Goal: Transaction & Acquisition: Purchase product/service

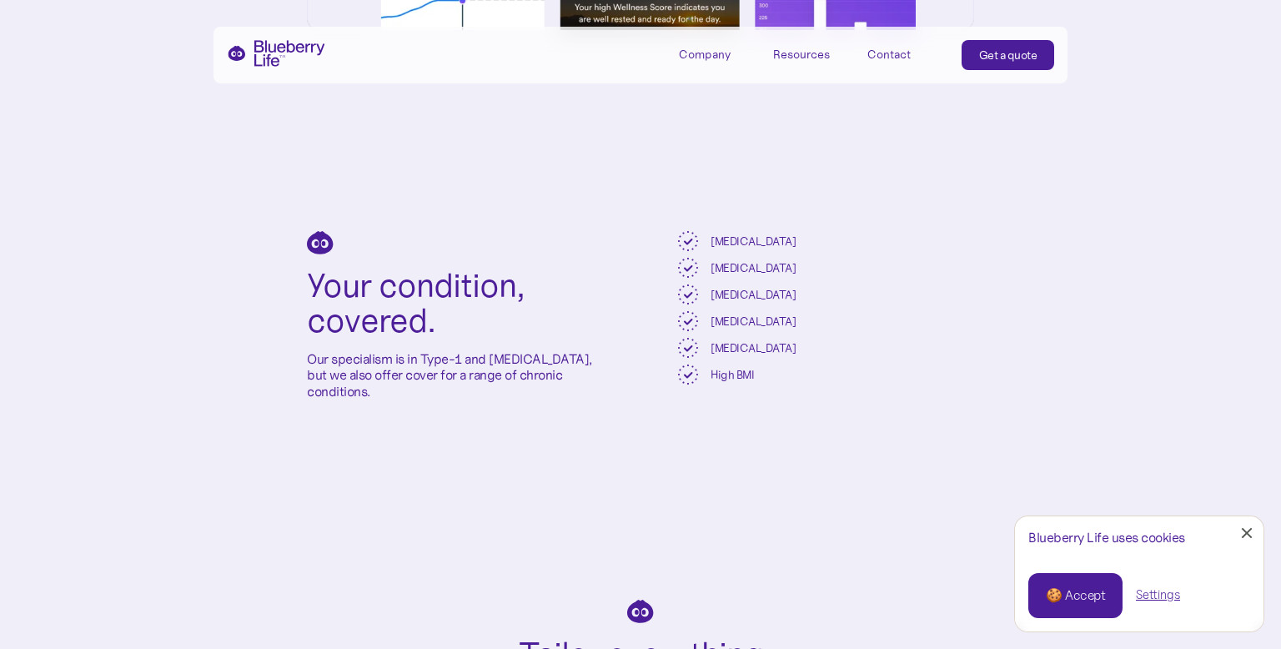
scroll to position [3141, 0]
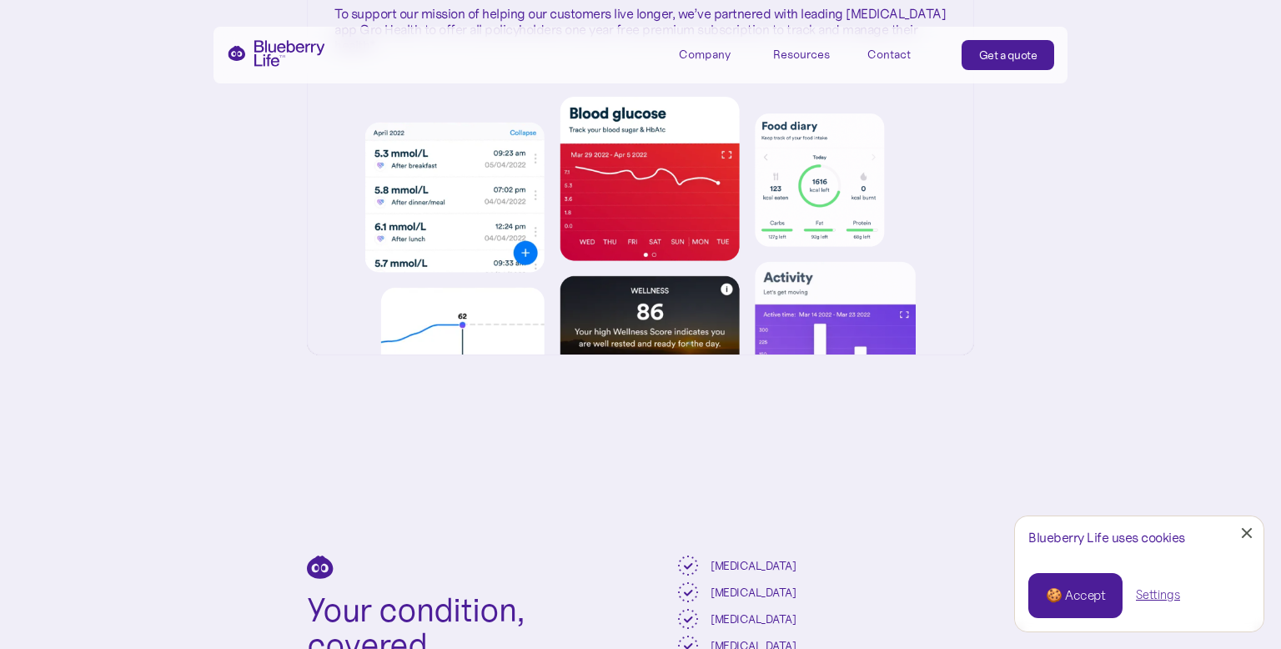
click at [1022, 50] on div "Get a quote" at bounding box center [1008, 55] width 58 height 17
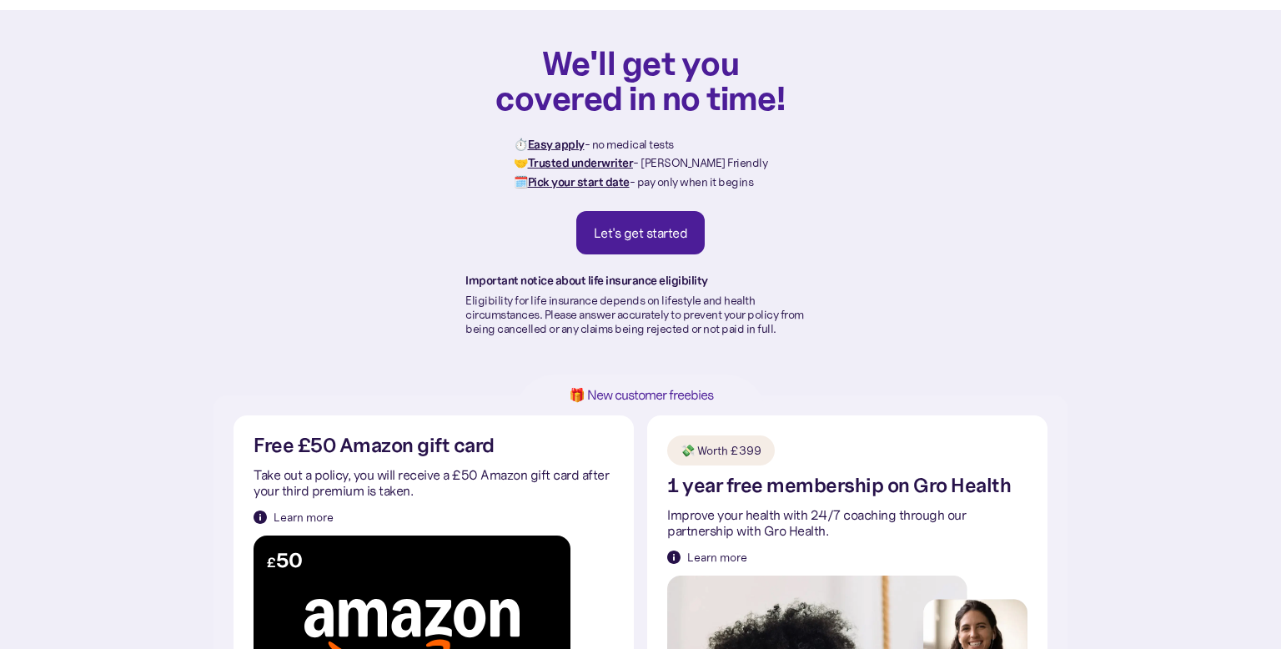
scroll to position [57, 0]
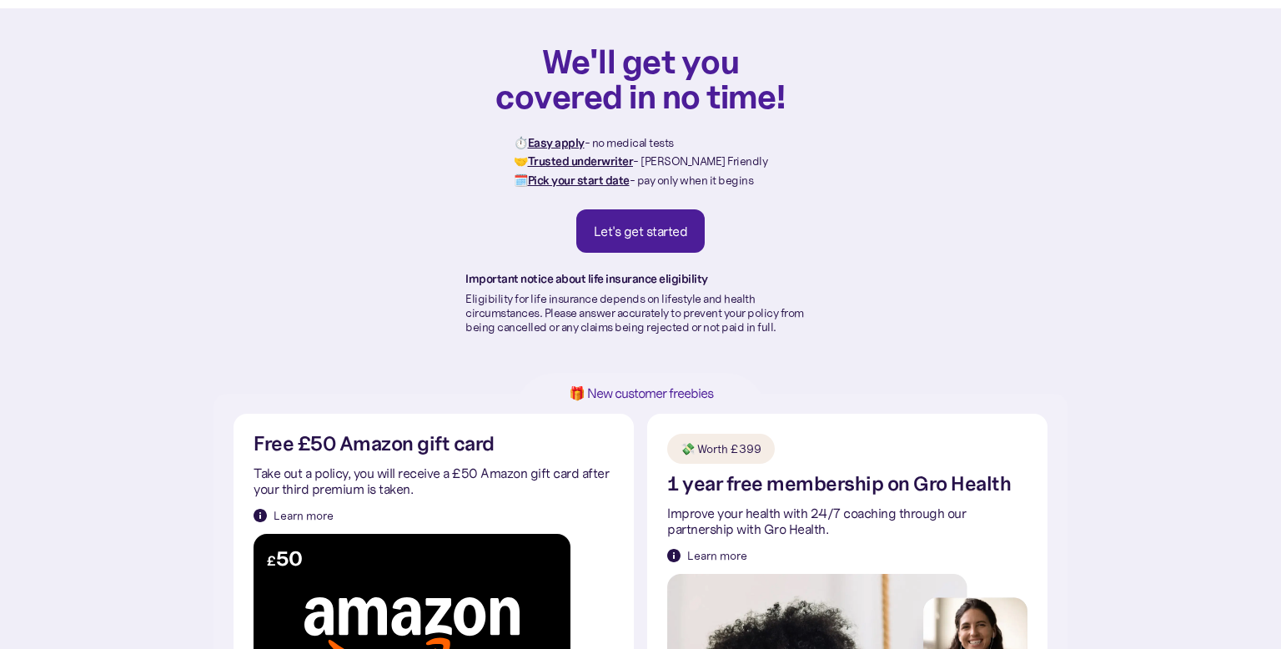
click at [683, 245] on link "Let's get started" at bounding box center [640, 230] width 129 height 43
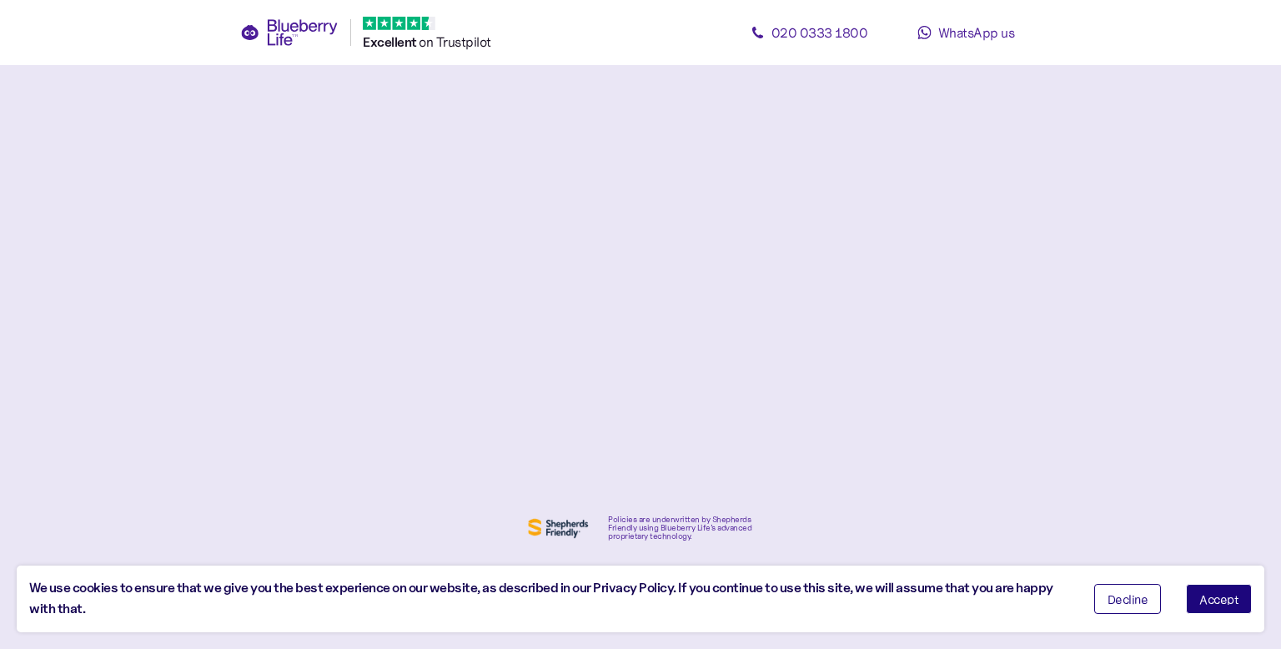
click at [1103, 599] on button "Decline" at bounding box center [1128, 599] width 68 height 30
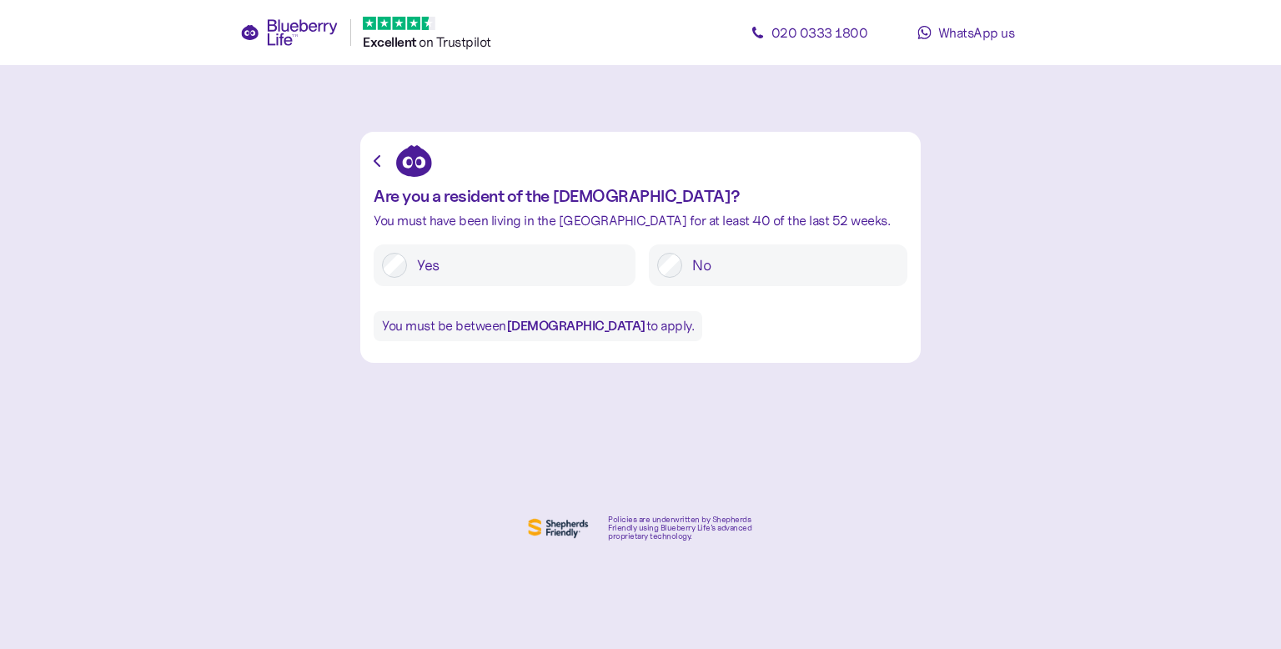
click at [516, 271] on label "Yes" at bounding box center [517, 265] width 220 height 25
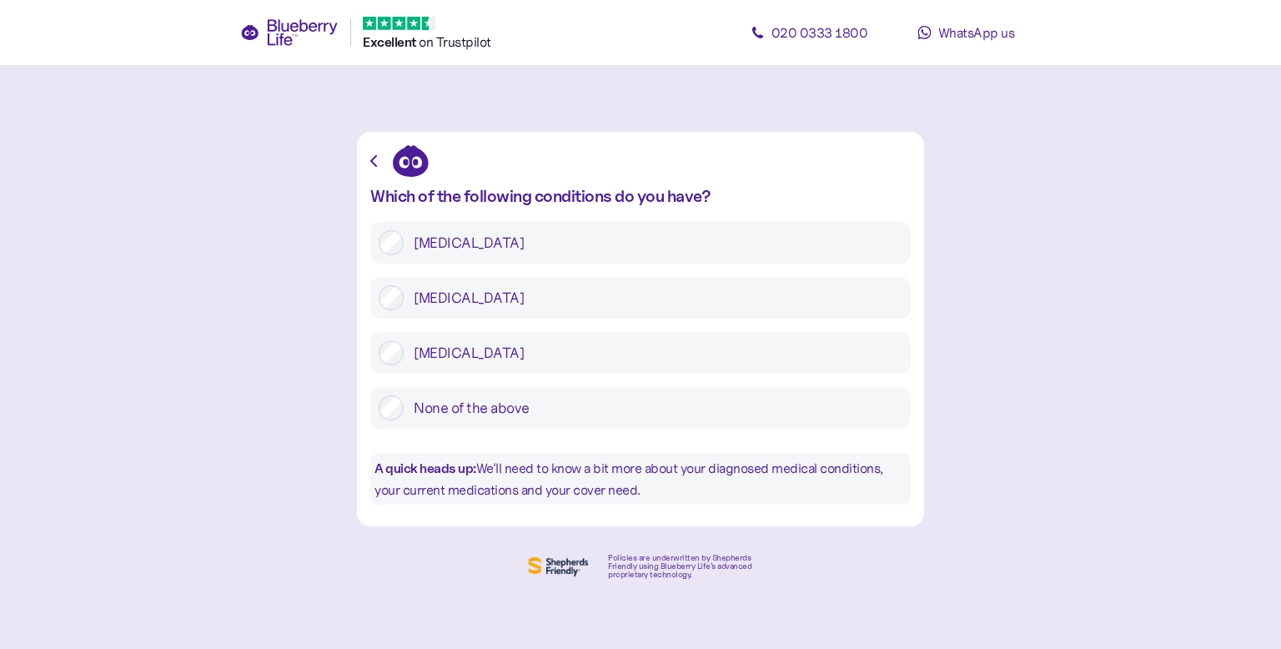
click at [542, 257] on div "Type 1 diabetes" at bounding box center [640, 243] width 540 height 42
click at [430, 232] on label "Type 1 diabetes" at bounding box center [653, 242] width 499 height 25
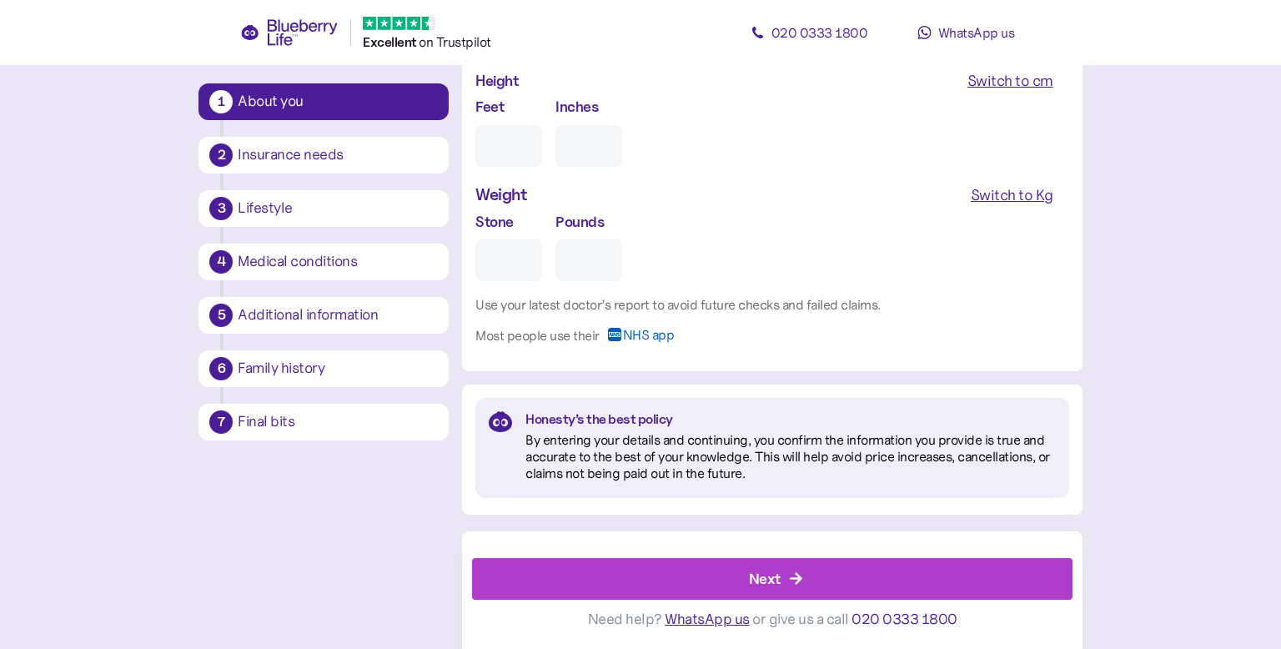
scroll to position [1584, 0]
